Goal: Task Accomplishment & Management: Complete application form

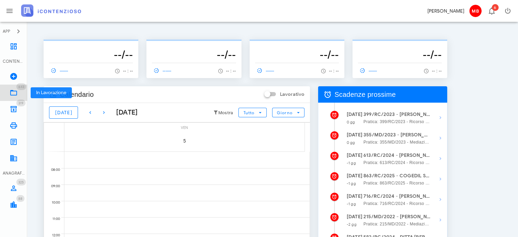
click at [16, 92] on icon at bounding box center [14, 92] width 8 height 8
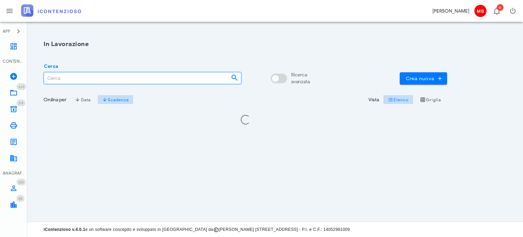
click at [108, 75] on input "Cerca" at bounding box center [134, 78] width 181 height 12
click at [47, 80] on input "tddia" at bounding box center [130, 78] width 173 height 12
click at [49, 80] on input "tddia" at bounding box center [130, 78] width 173 height 12
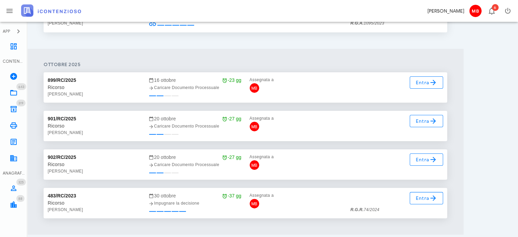
scroll to position [136, 0]
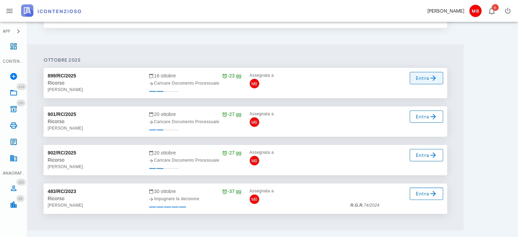
type input "taddia"
click at [426, 76] on span "Entra" at bounding box center [426, 78] width 22 height 8
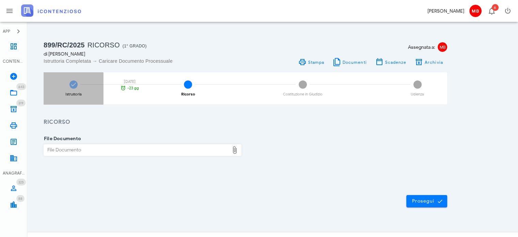
click at [75, 91] on div "Istruttoria [DATE] -23 gg" at bounding box center [74, 88] width 60 height 32
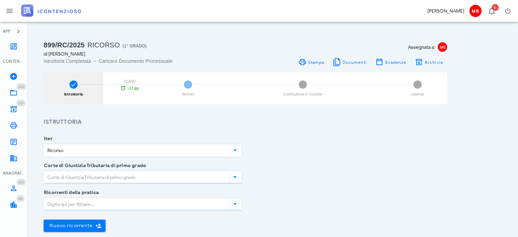
type input "[GEOGRAPHIC_DATA]"
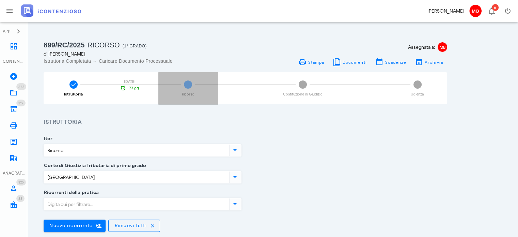
click at [189, 85] on span "2" at bounding box center [188, 84] width 8 height 8
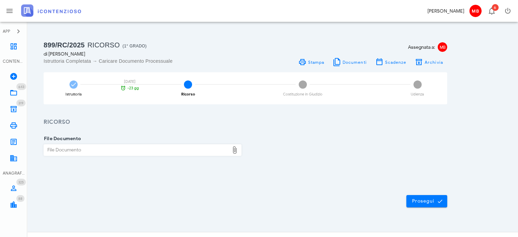
click at [143, 143] on div "File Documento File Documento" at bounding box center [143, 152] width 198 height 26
click at [142, 147] on div "File Documento" at bounding box center [136, 149] width 185 height 11
type input "C:\fakepath\ricorso_taddia.pdf"
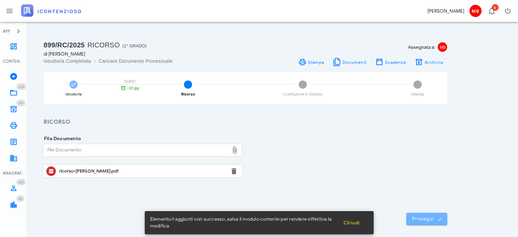
click at [414, 218] on span "Prosegui" at bounding box center [426, 218] width 30 height 6
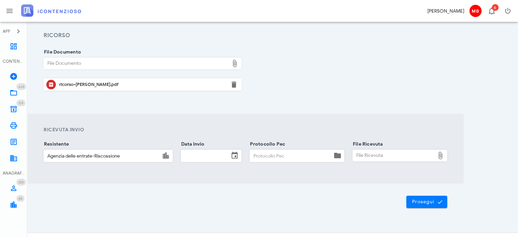
scroll to position [97, 0]
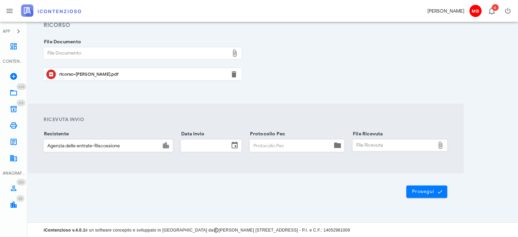
click at [193, 142] on input "Data Invio" at bounding box center [205, 146] width 48 height 12
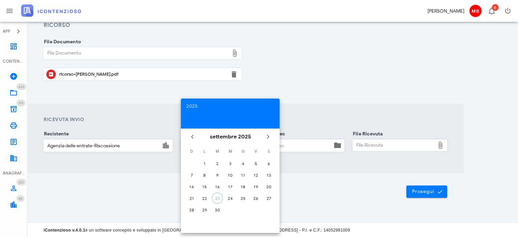
click at [222, 200] on td "23" at bounding box center [217, 197] width 12 height 11
click at [221, 195] on div "23" at bounding box center [217, 197] width 10 height 5
type input "[DATE]"
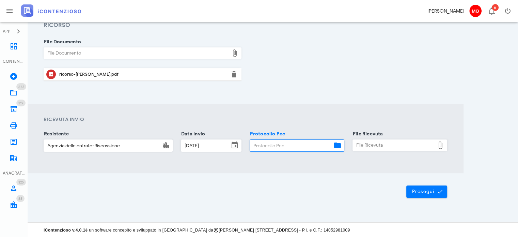
click at [286, 140] on input "Protocollo Pec" at bounding box center [291, 146] width 82 height 12
type input "55"
click at [369, 147] on div "File Ricevuta" at bounding box center [394, 145] width 82 height 11
type input "C:\fakepath\consegna.eml"
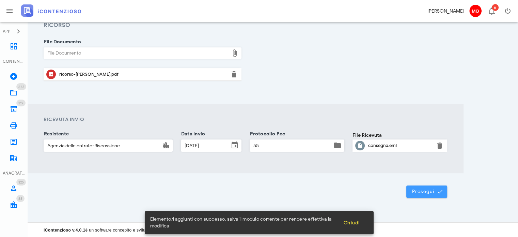
click at [422, 193] on span "Prosegui" at bounding box center [426, 191] width 30 height 6
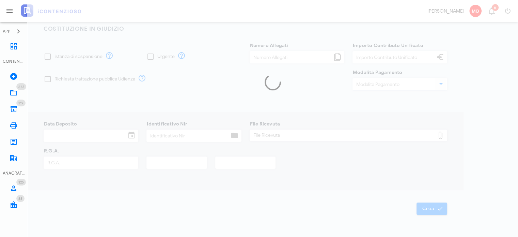
type input "30,00"
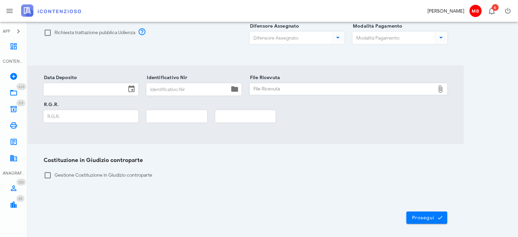
scroll to position [165, 0]
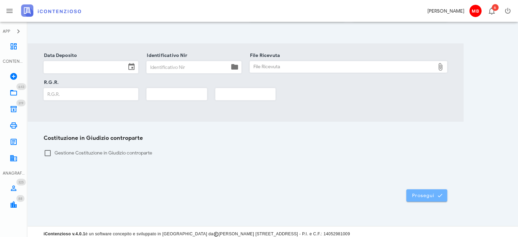
click at [425, 192] on span "Prosegui" at bounding box center [426, 195] width 30 height 6
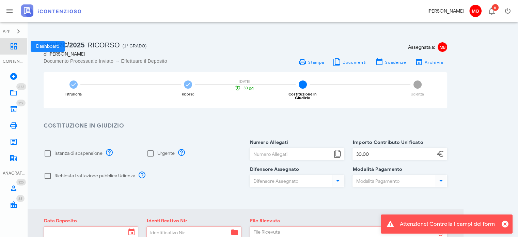
click at [15, 42] on icon at bounding box center [14, 46] width 8 height 8
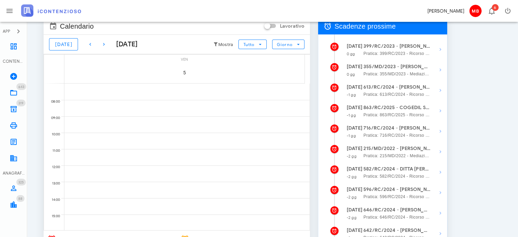
scroll to position [116, 0]
